Goal: Transaction & Acquisition: Purchase product/service

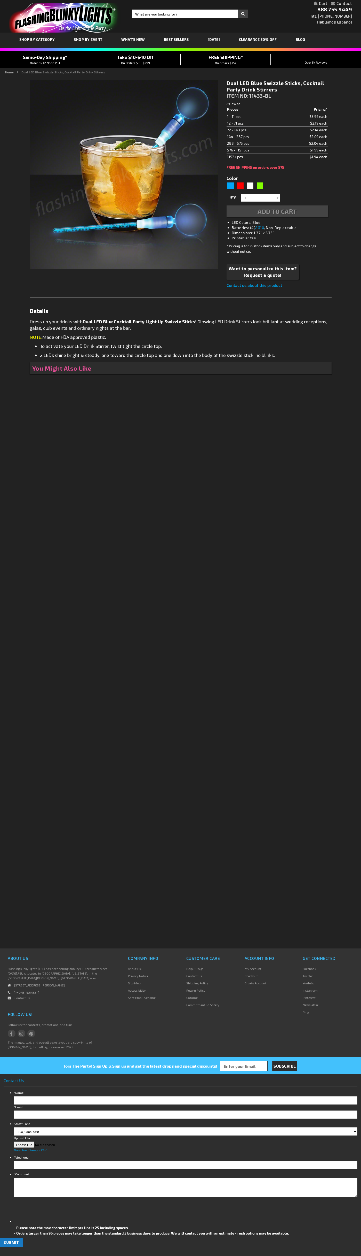
type input "5629"
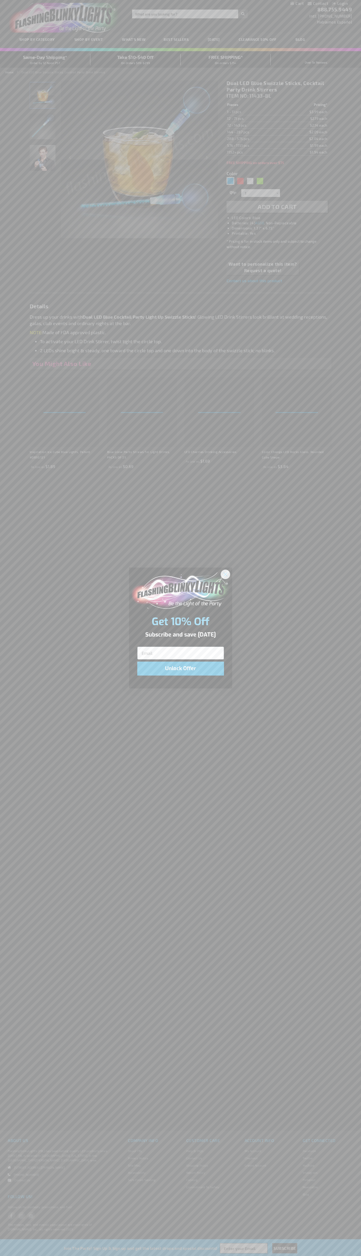
click at [226, 574] on icon "Close dialog" at bounding box center [226, 574] width 4 height 4
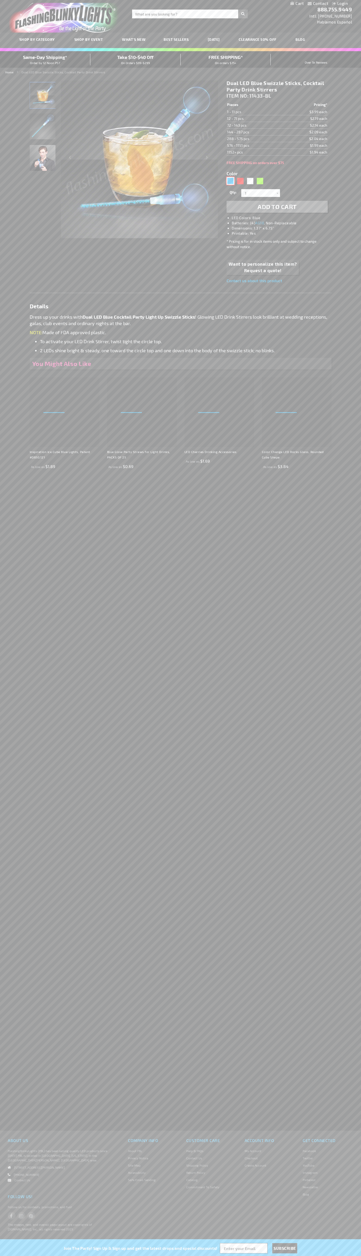
click at [231, 181] on div "Blue" at bounding box center [231, 181] width 8 height 8
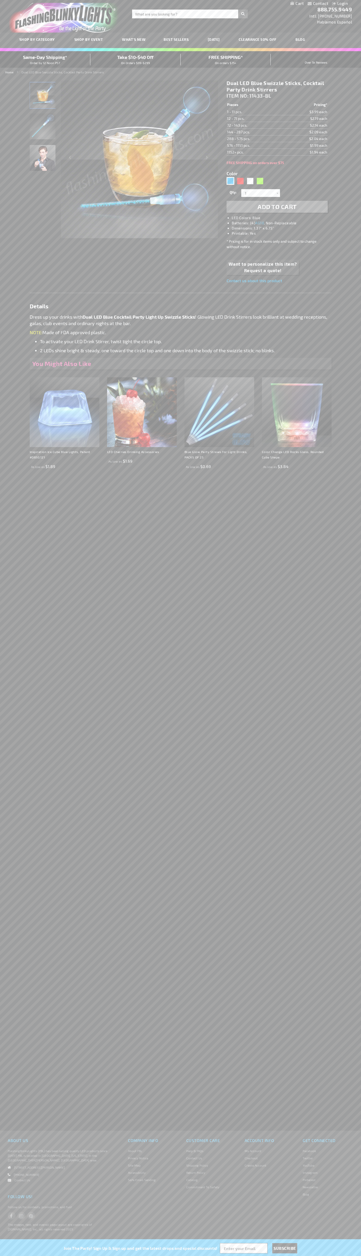
click at [278, 207] on span "Add to Cart" at bounding box center [277, 206] width 39 height 7
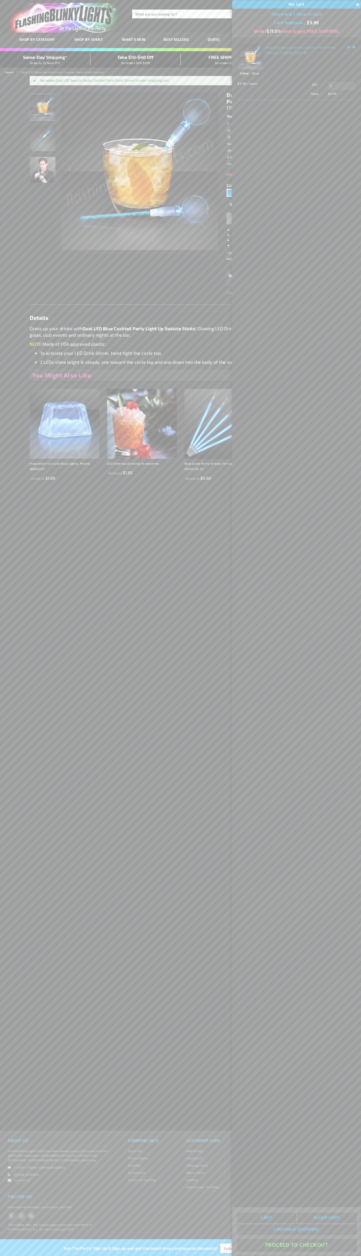
click at [297, 1245] on button "Proceed To Checkout" at bounding box center [297, 1245] width 118 height 12
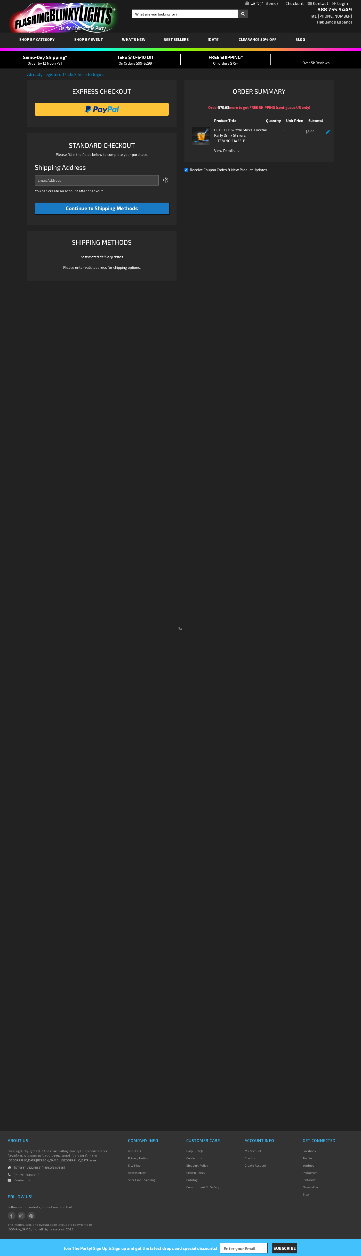
select select "US"
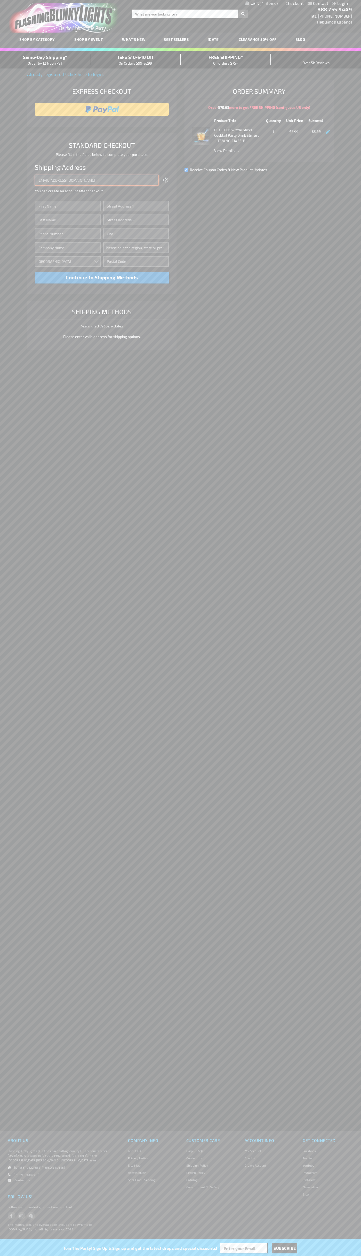
type input "johnsmith005@storebotmail.joonix.net"
type input "John"
type input "76 Ninth Avenue"
type input "First floor"
type input "new york"
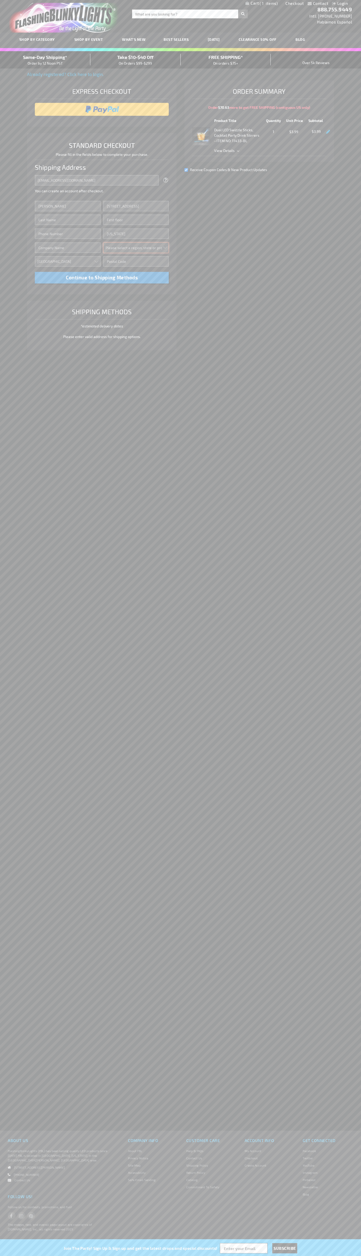
select select "43"
type input "10011"
type input "Smith"
type input "6502530000"
type input "John Smith"
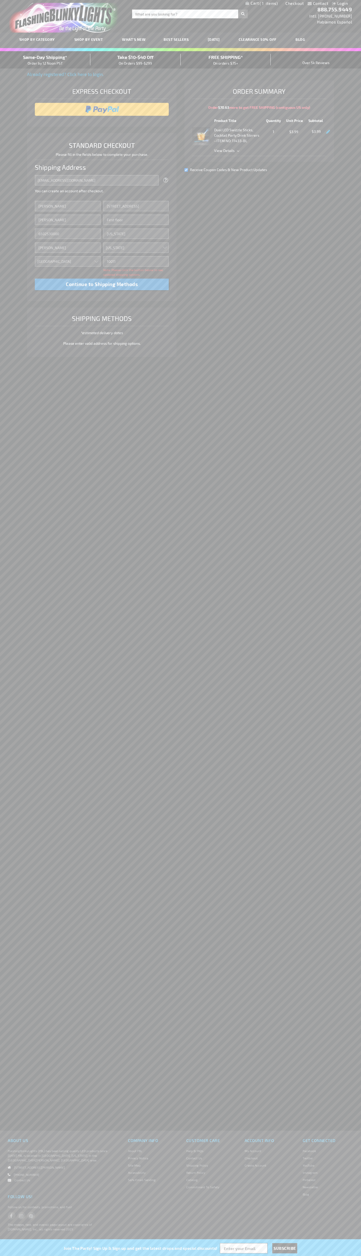
click at [45, 60] on div "Same-Day Shipping* Order by 12 Noon PST" at bounding box center [45, 60] width 90 height 12
click at [102, 109] on input "image" at bounding box center [101, 109] width 129 height 10
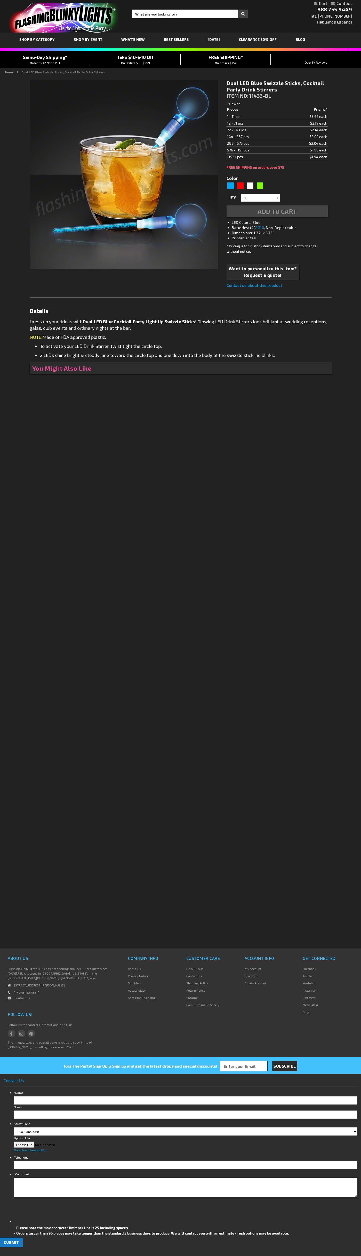
type input "5629"
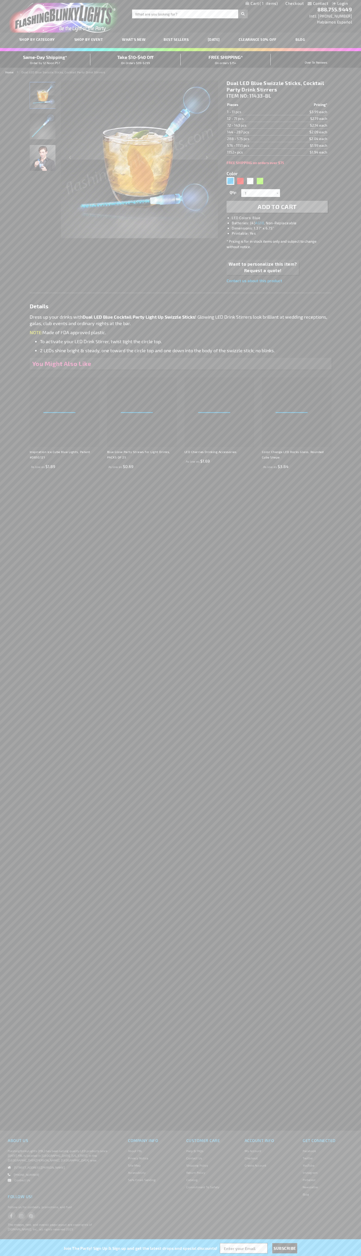
click at [262, 4] on span "1" at bounding box center [269, 3] width 18 height 5
